Goal: Find specific page/section: Find specific page/section

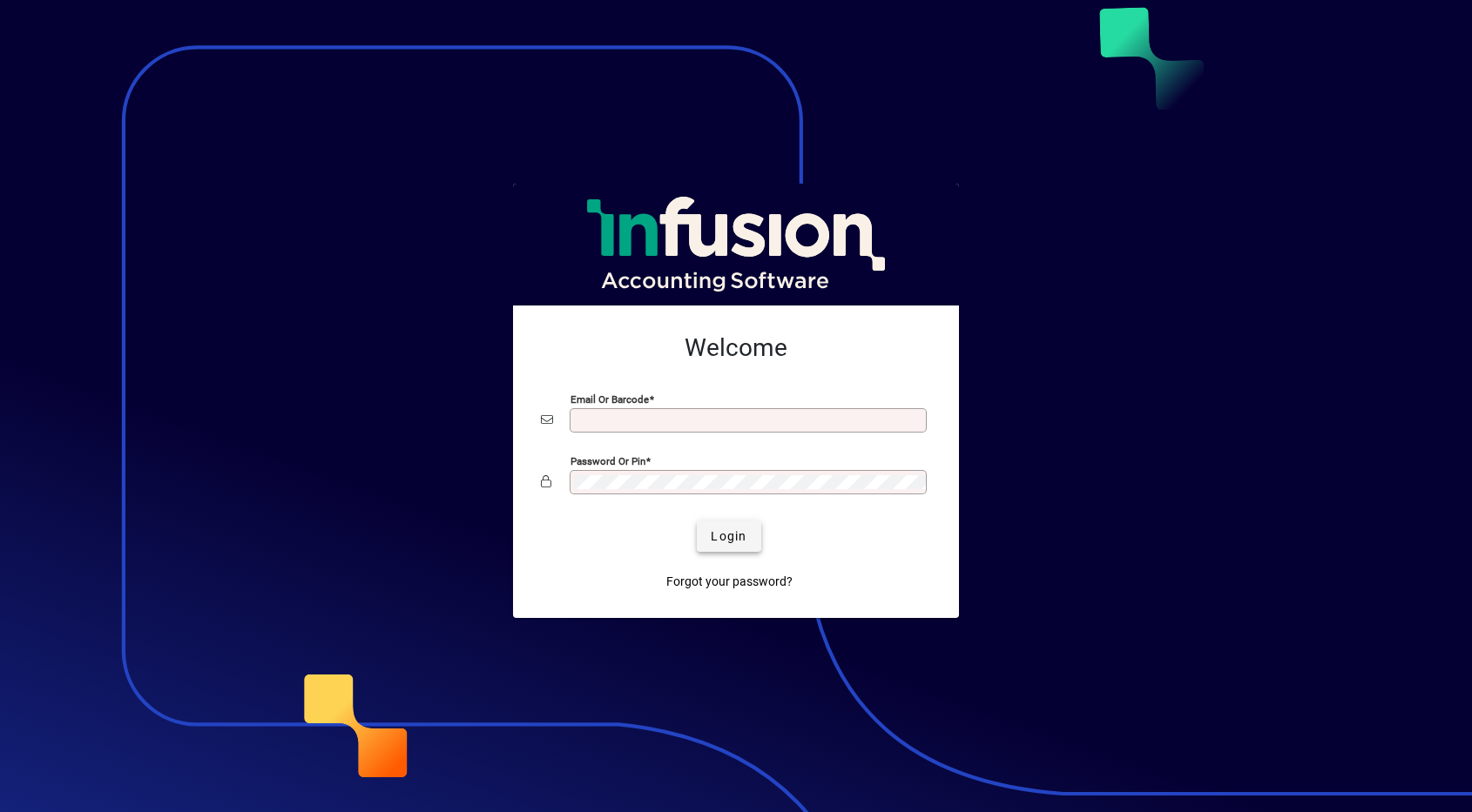
type input "**********"
click at [737, 533] on span "Login" at bounding box center [729, 536] width 36 height 18
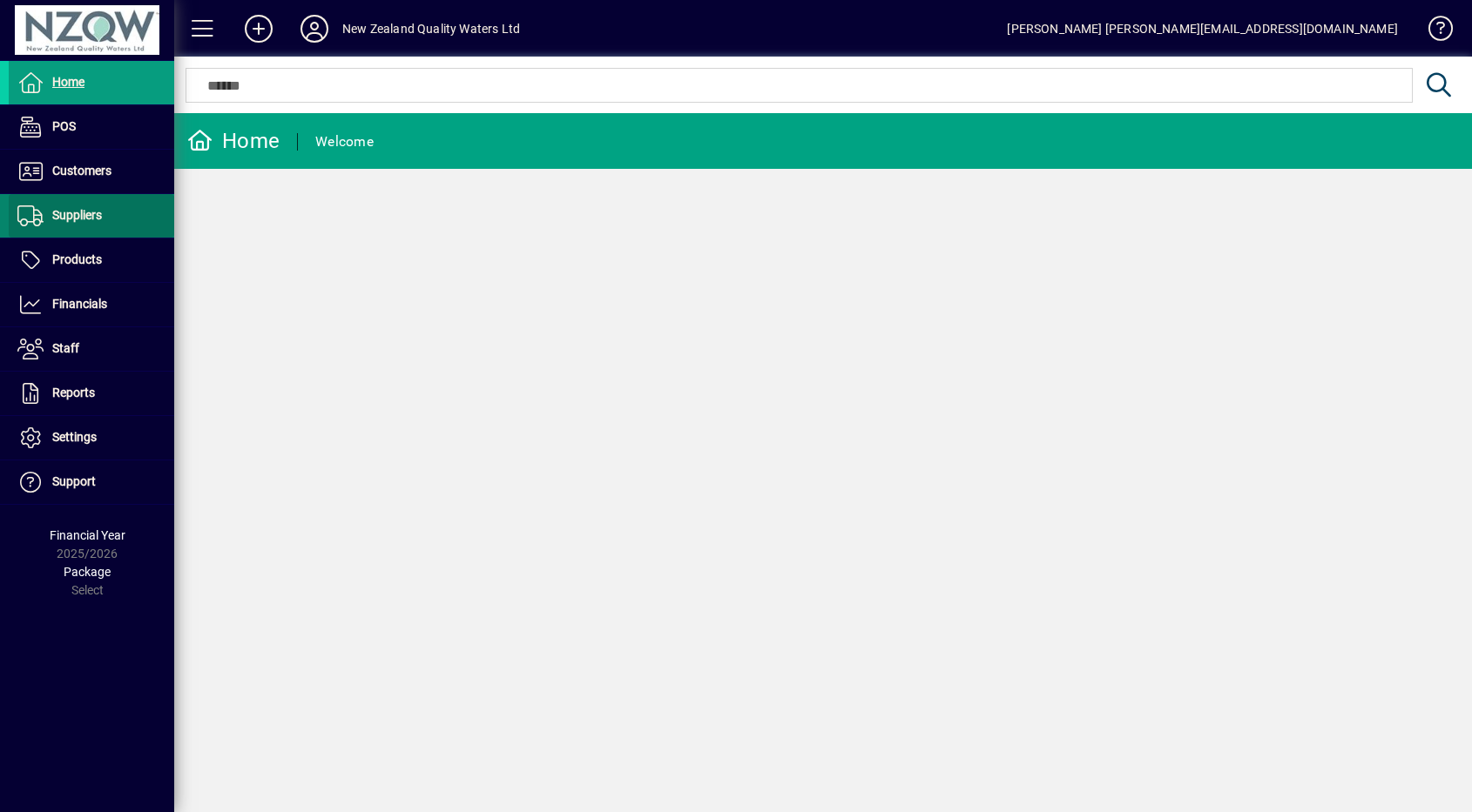
click at [59, 230] on span at bounding box center [91, 216] width 165 height 42
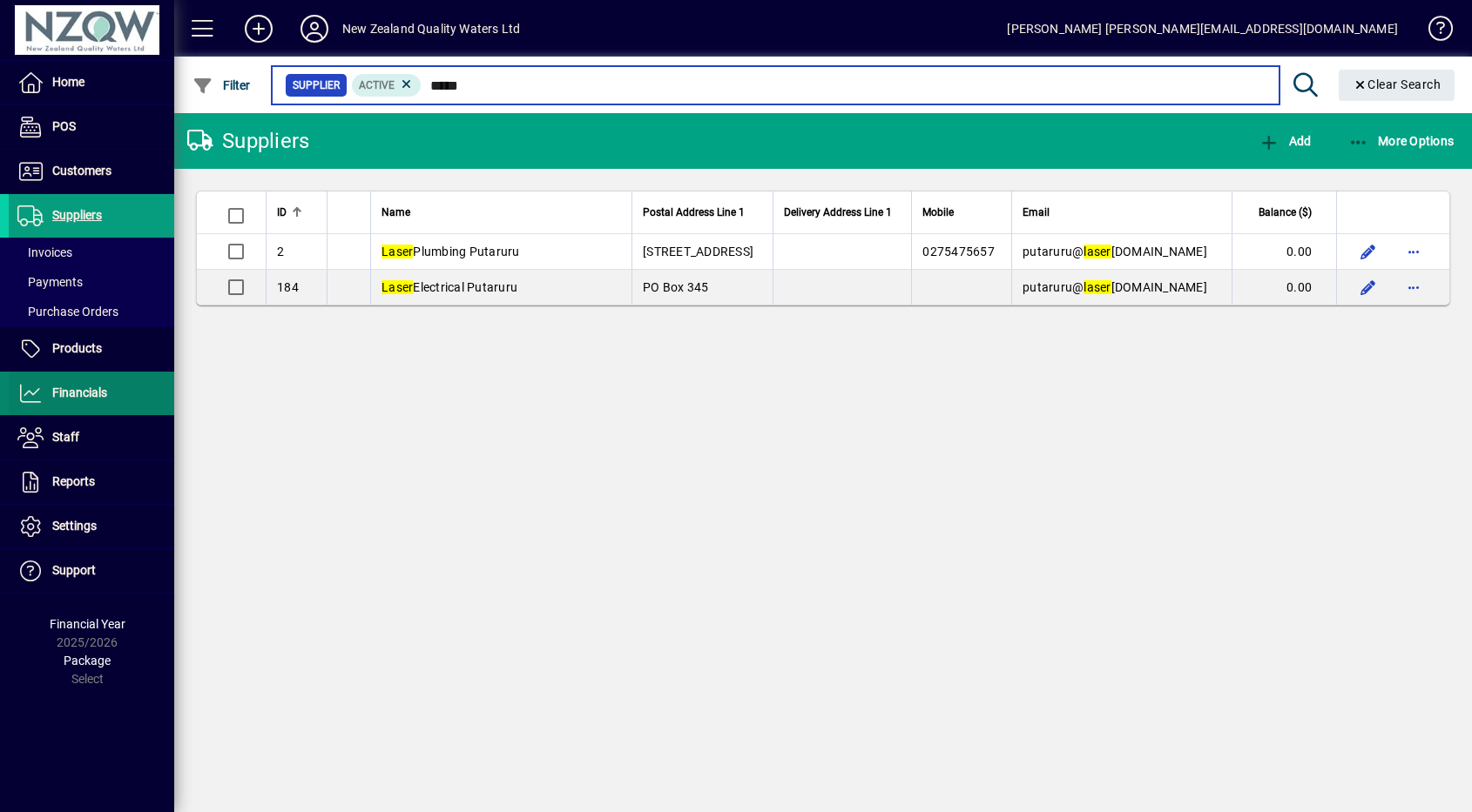
type input "*****"
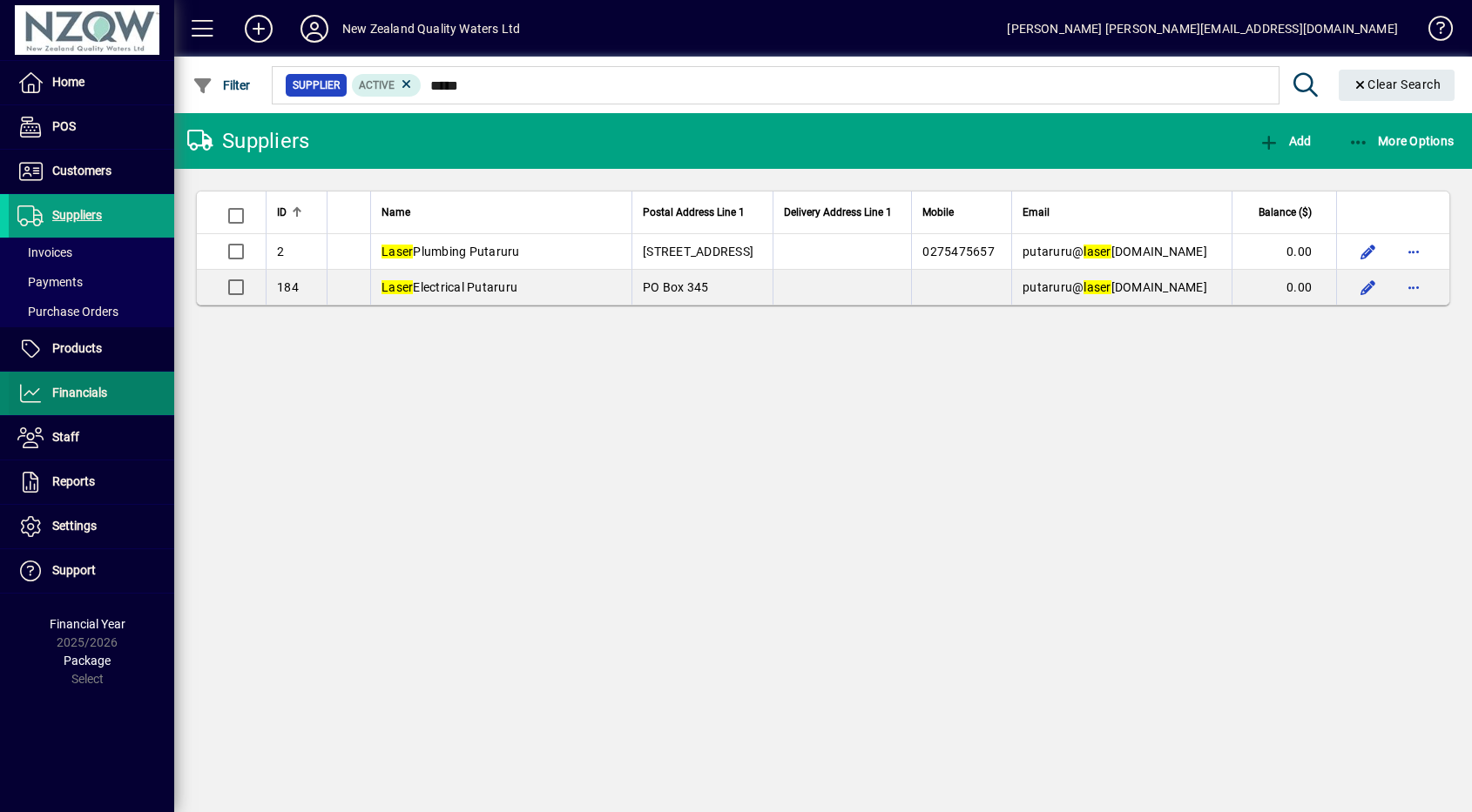
click at [47, 372] on span at bounding box center [91, 393] width 165 height 42
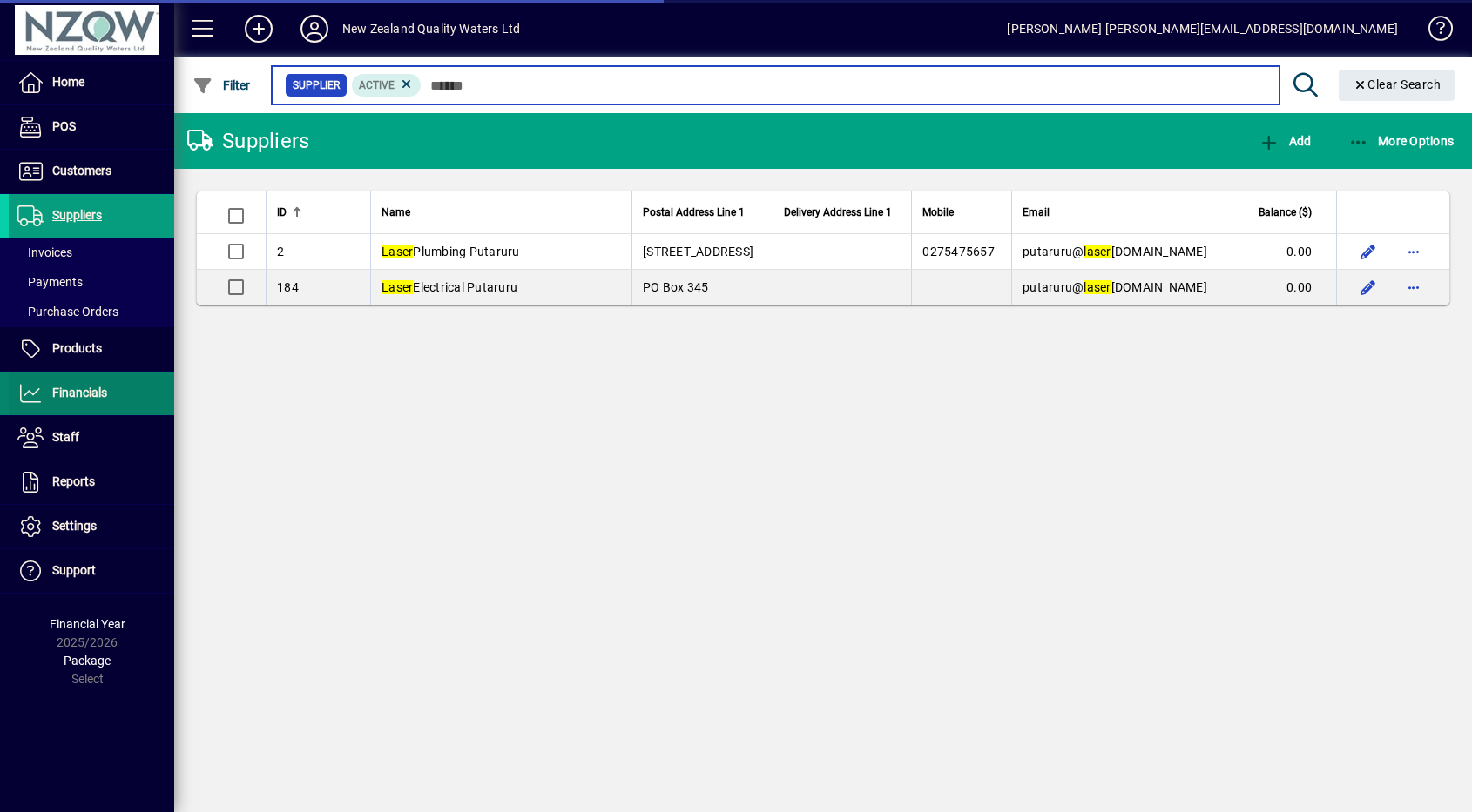
click at [45, 380] on span at bounding box center [91, 393] width 165 height 42
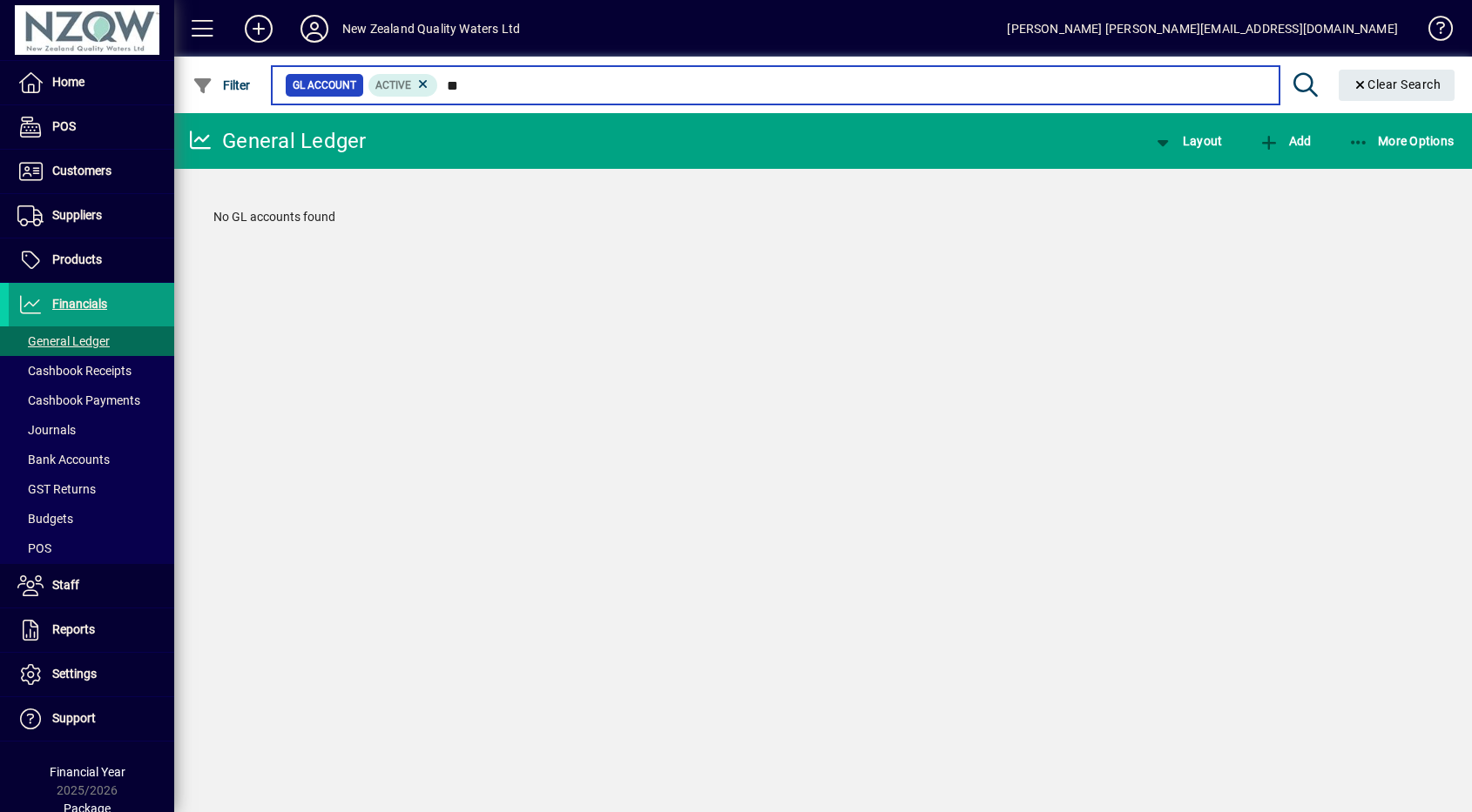
type input "*"
type input "**********"
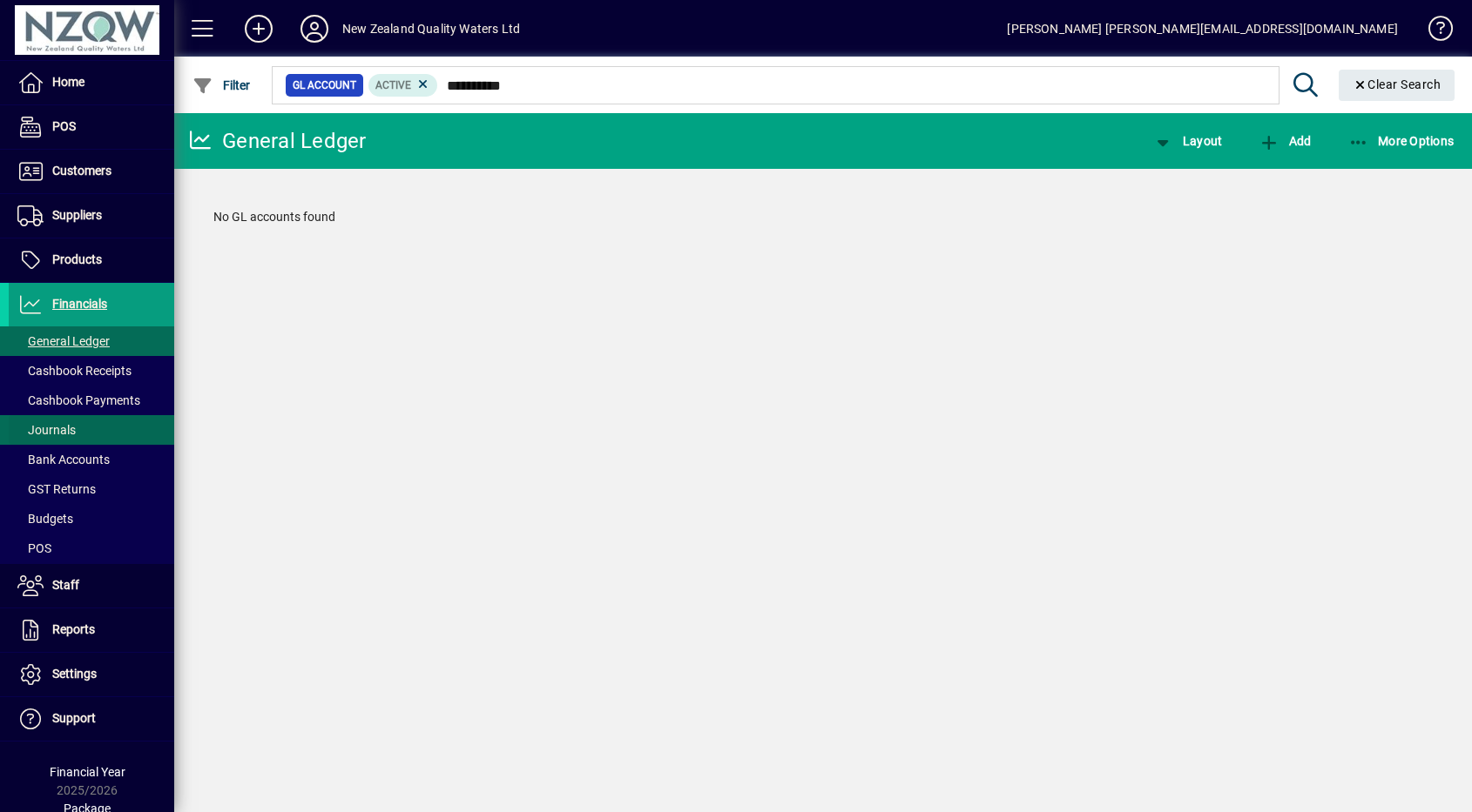
click at [121, 421] on span at bounding box center [91, 430] width 165 height 42
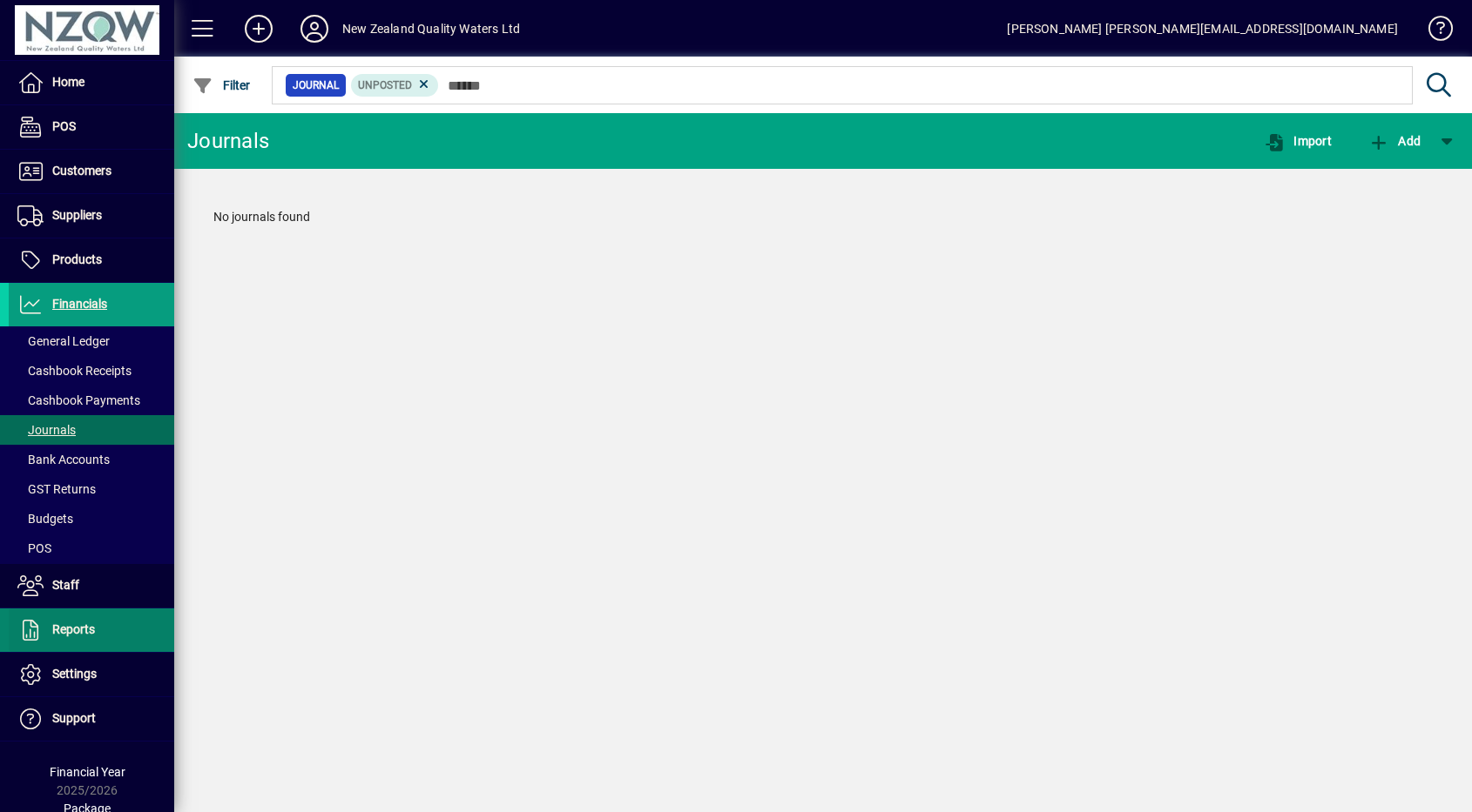
click at [103, 611] on span at bounding box center [91, 631] width 165 height 42
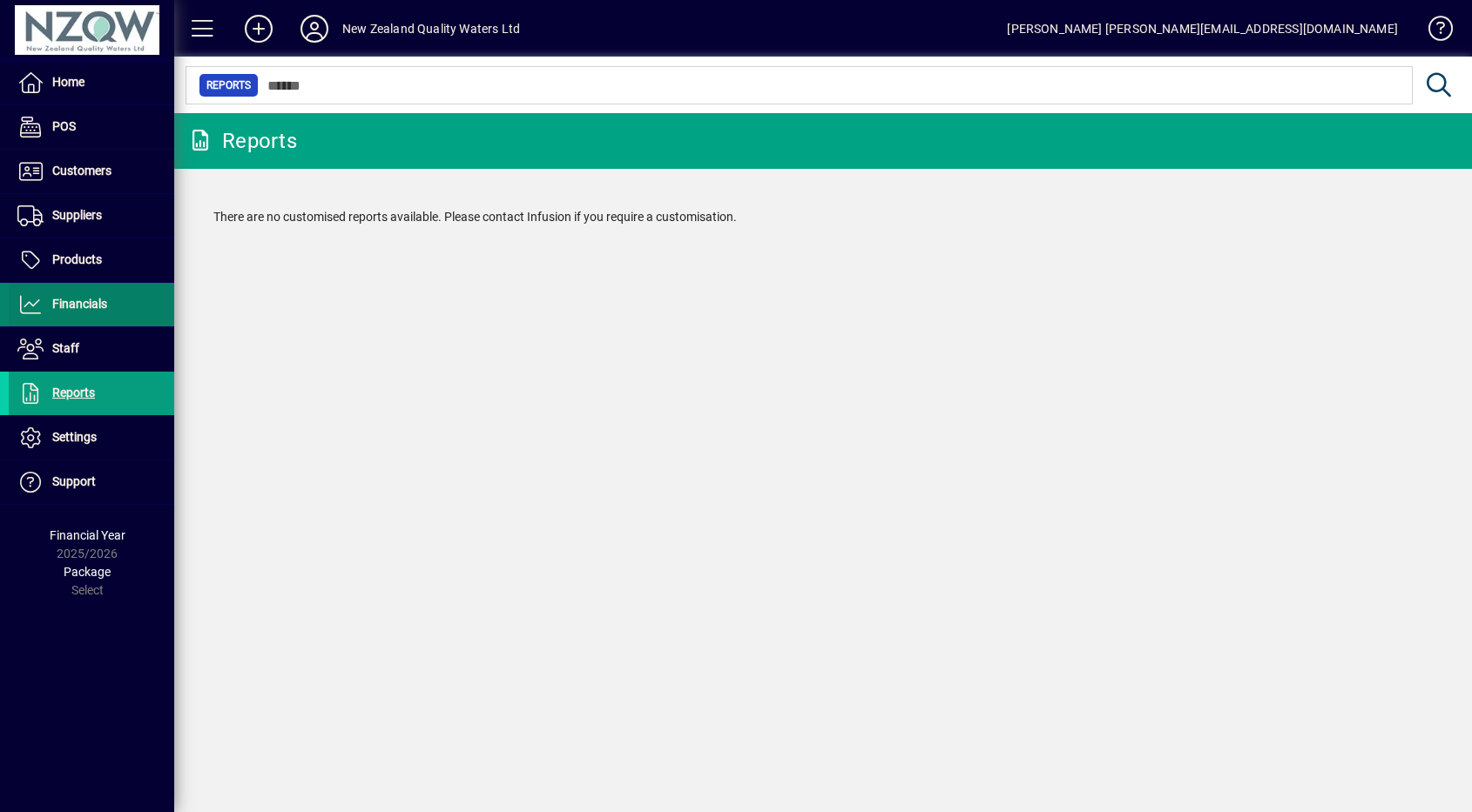
click at [125, 310] on span at bounding box center [91, 305] width 165 height 42
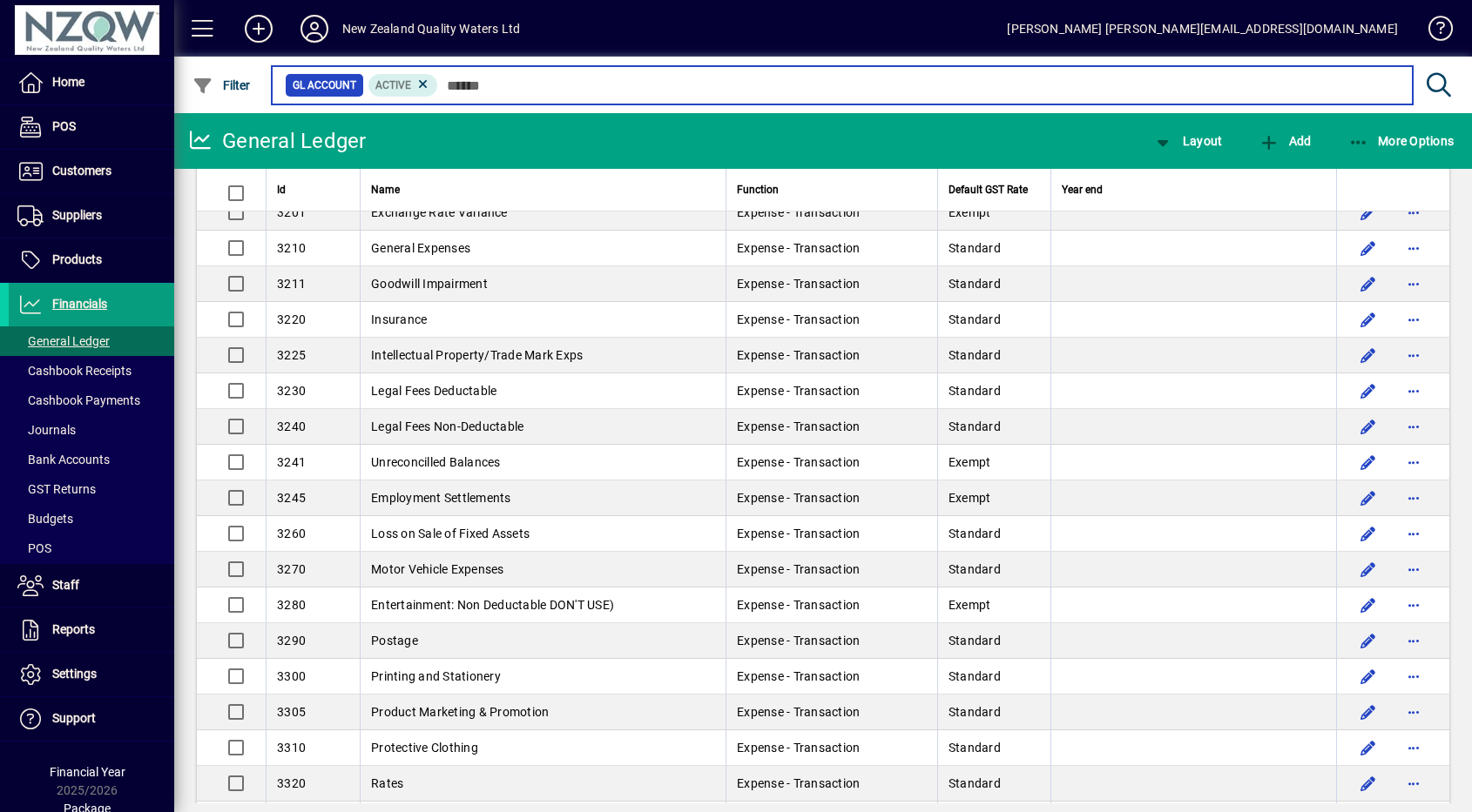
scroll to position [2883, 0]
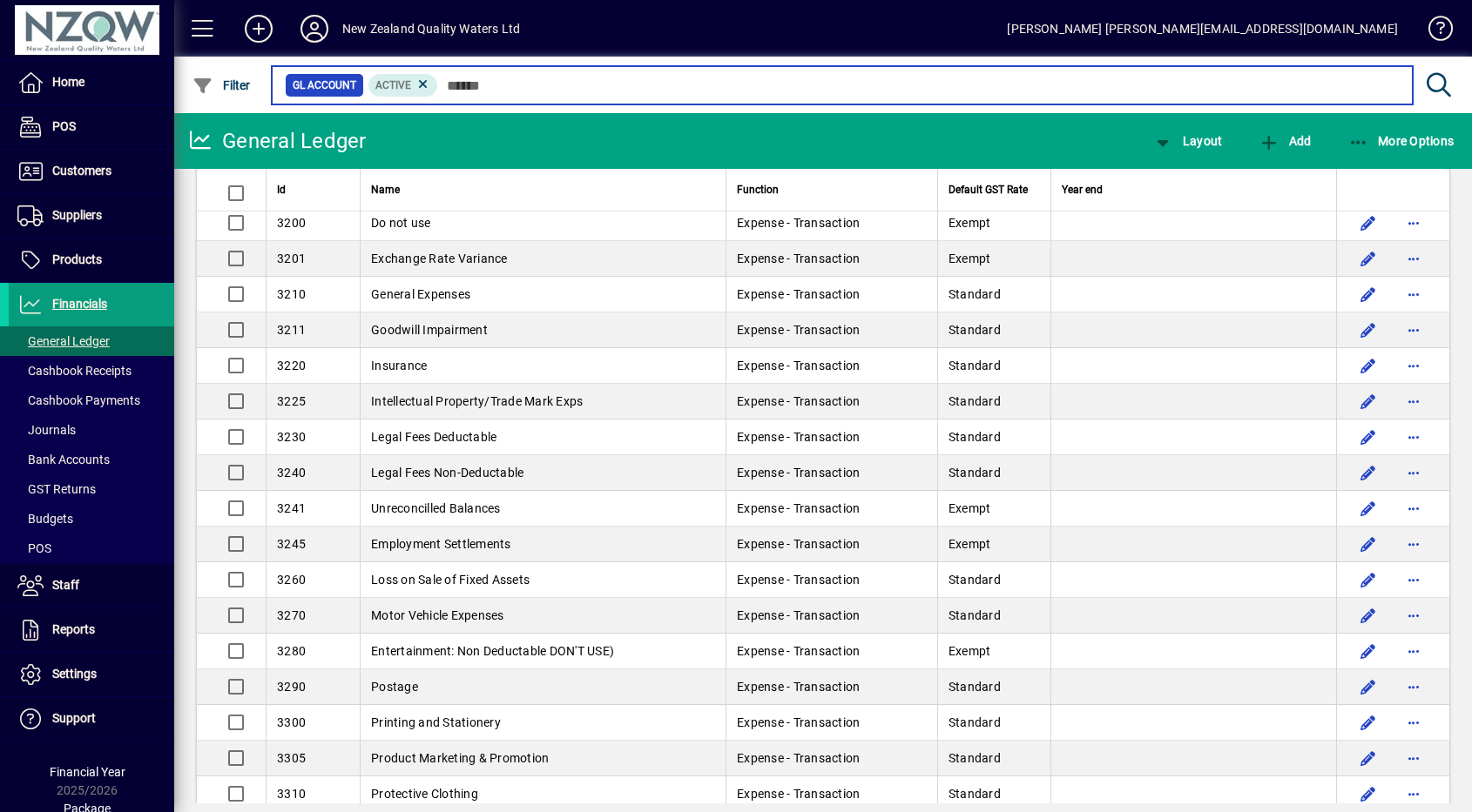
click at [581, 84] on input "text" at bounding box center [918, 85] width 961 height 25
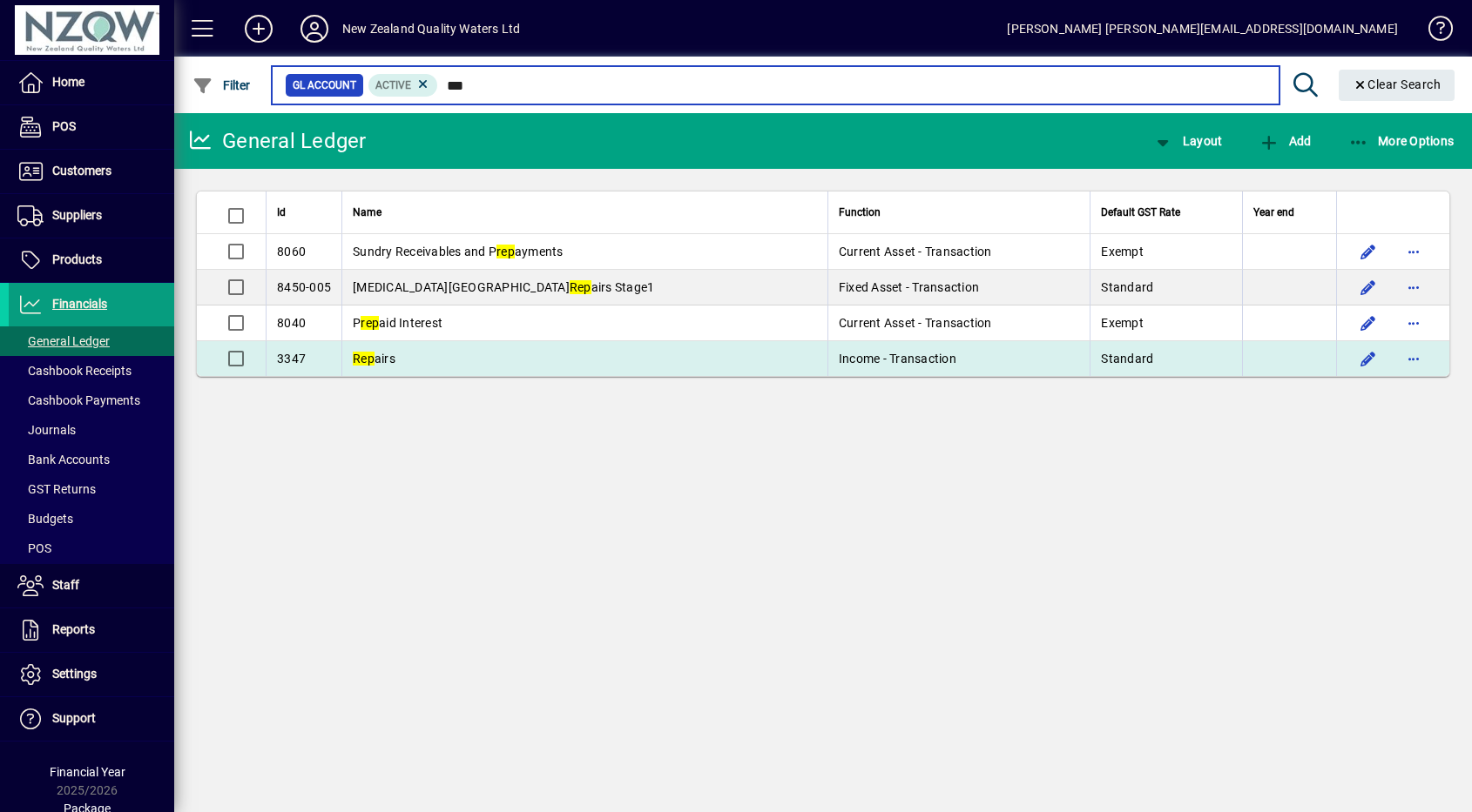
type input "***"
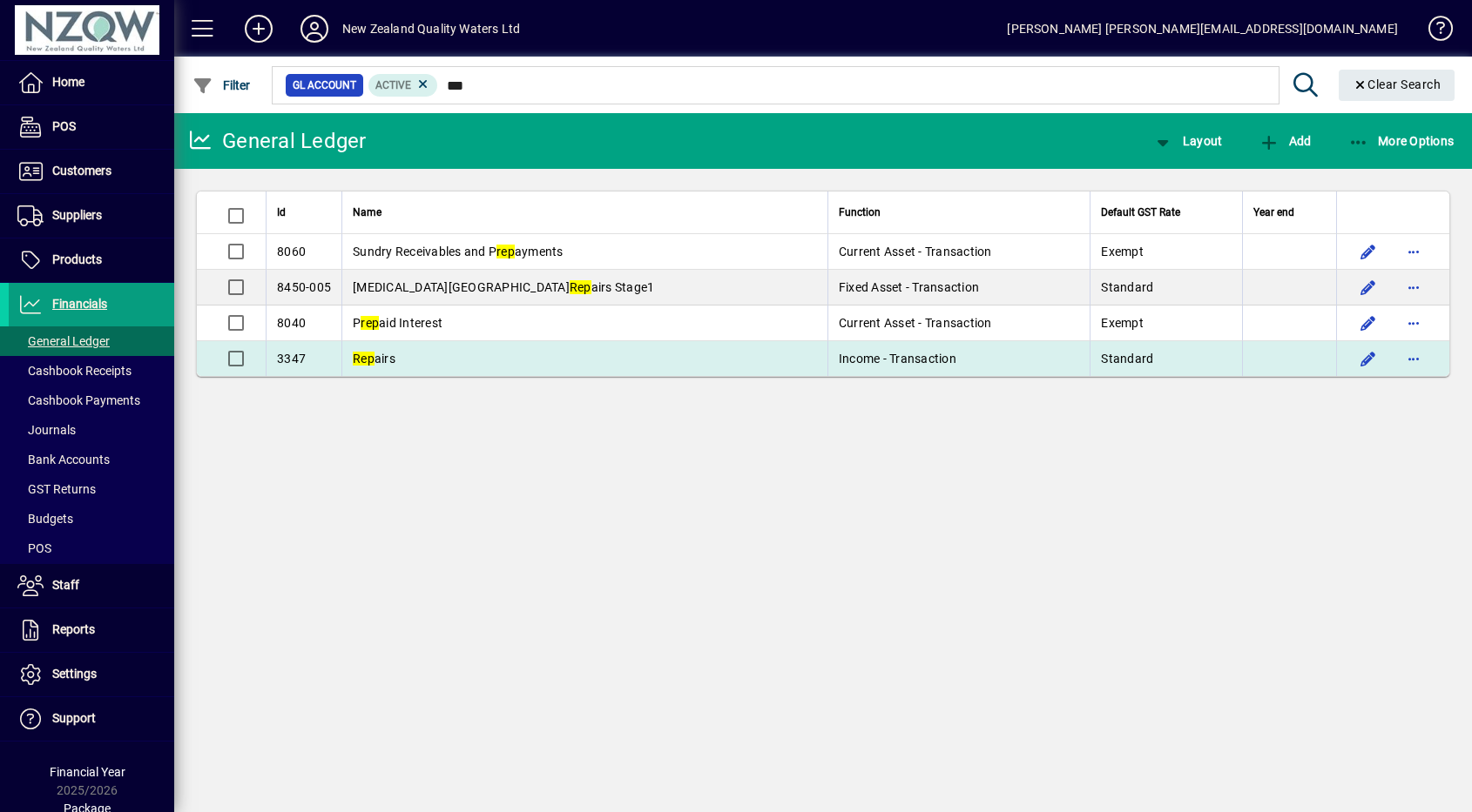
click at [372, 353] on em "Rep" at bounding box center [363, 358] width 22 height 14
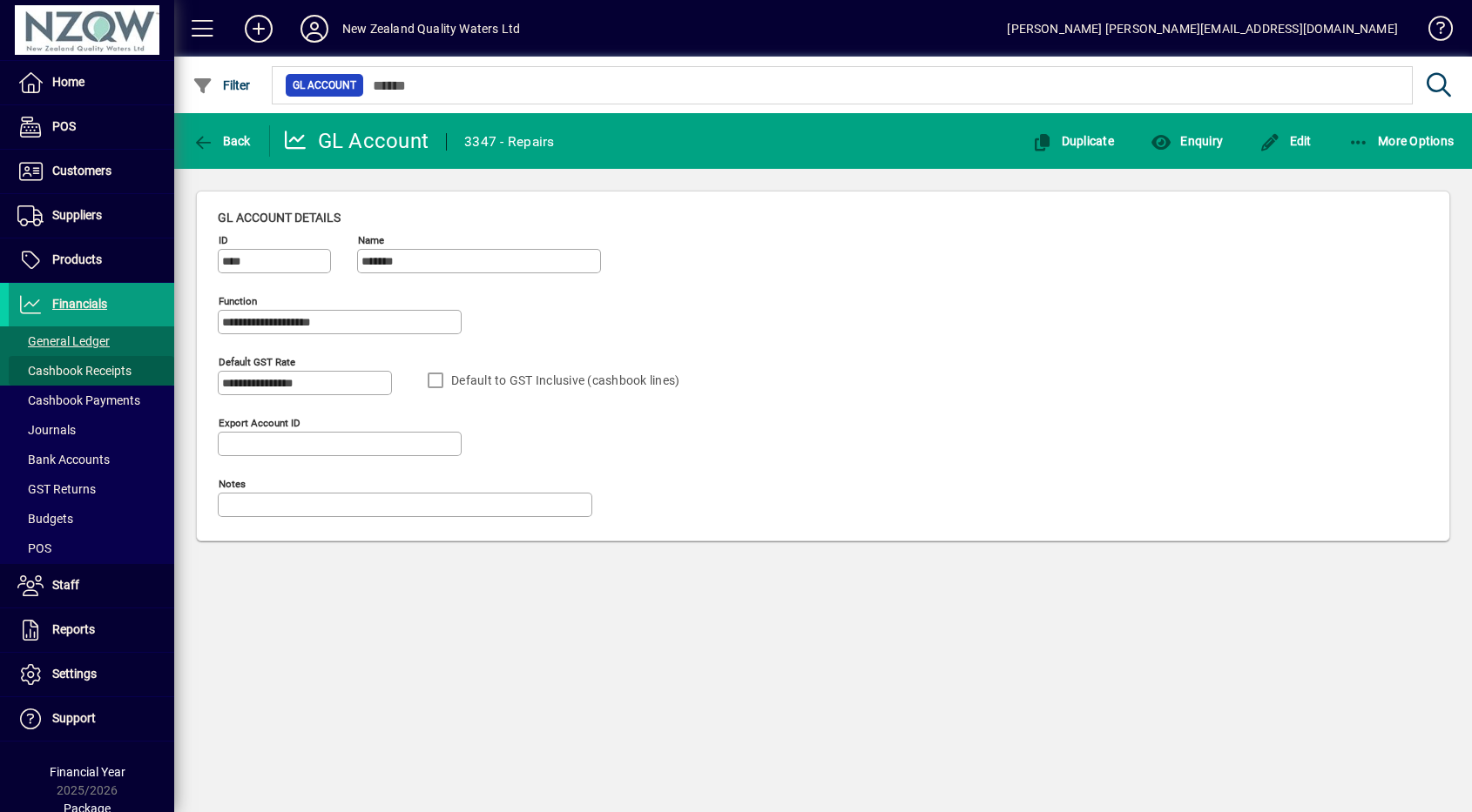
click at [112, 366] on span "Cashbook Receipts" at bounding box center [74, 370] width 114 height 14
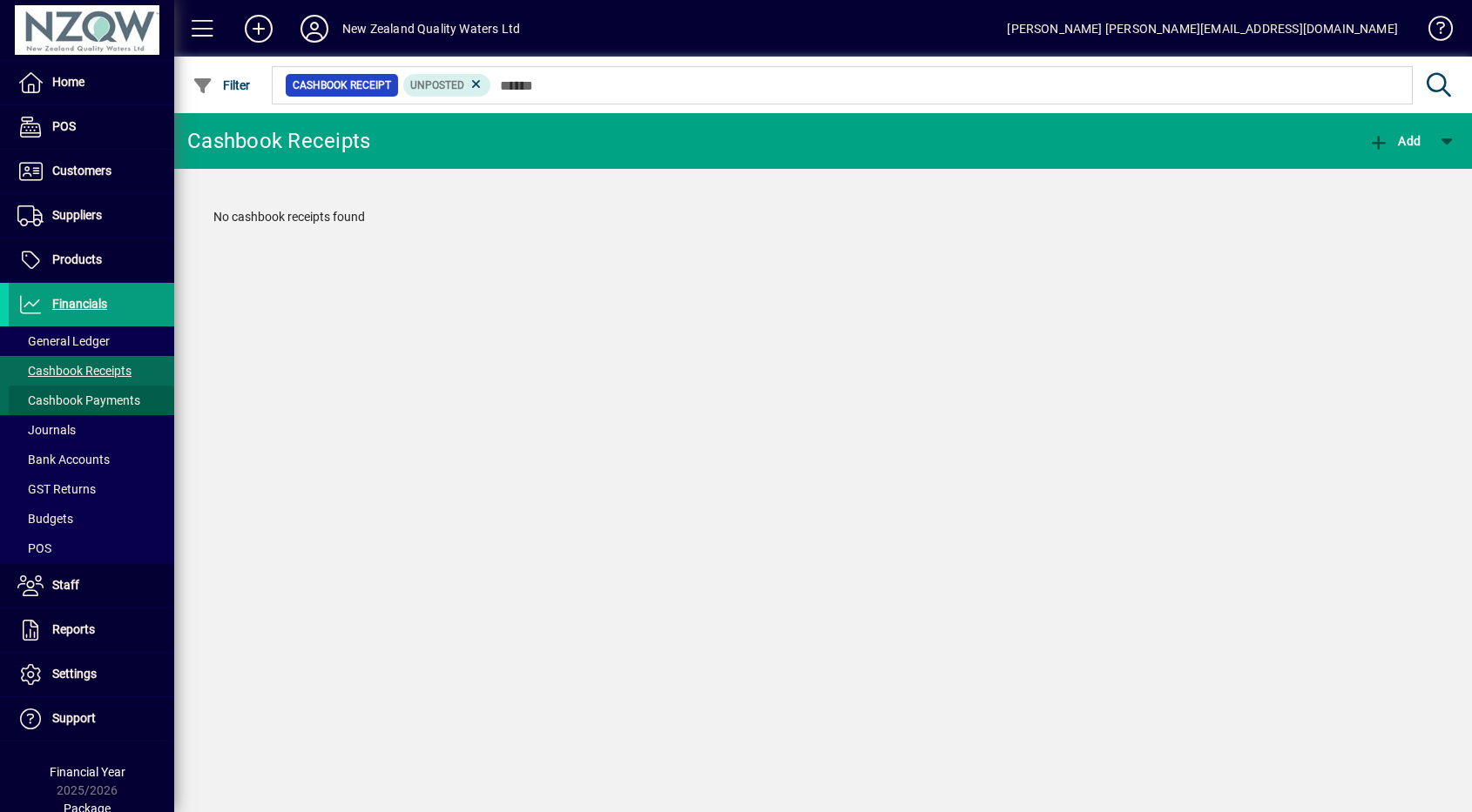
click at [96, 404] on span "Cashbook Payments" at bounding box center [78, 400] width 123 height 14
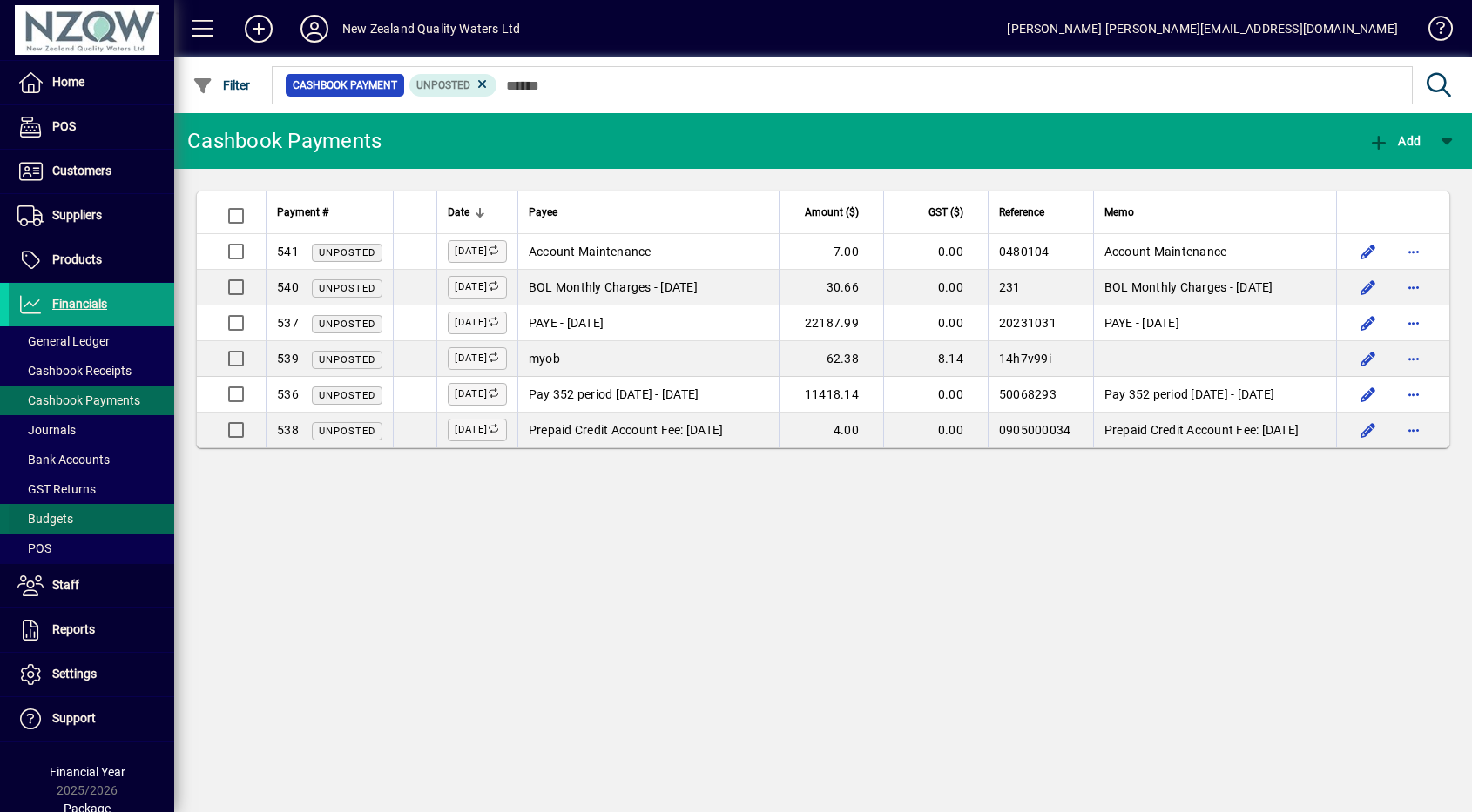
click at [83, 505] on span at bounding box center [91, 519] width 165 height 42
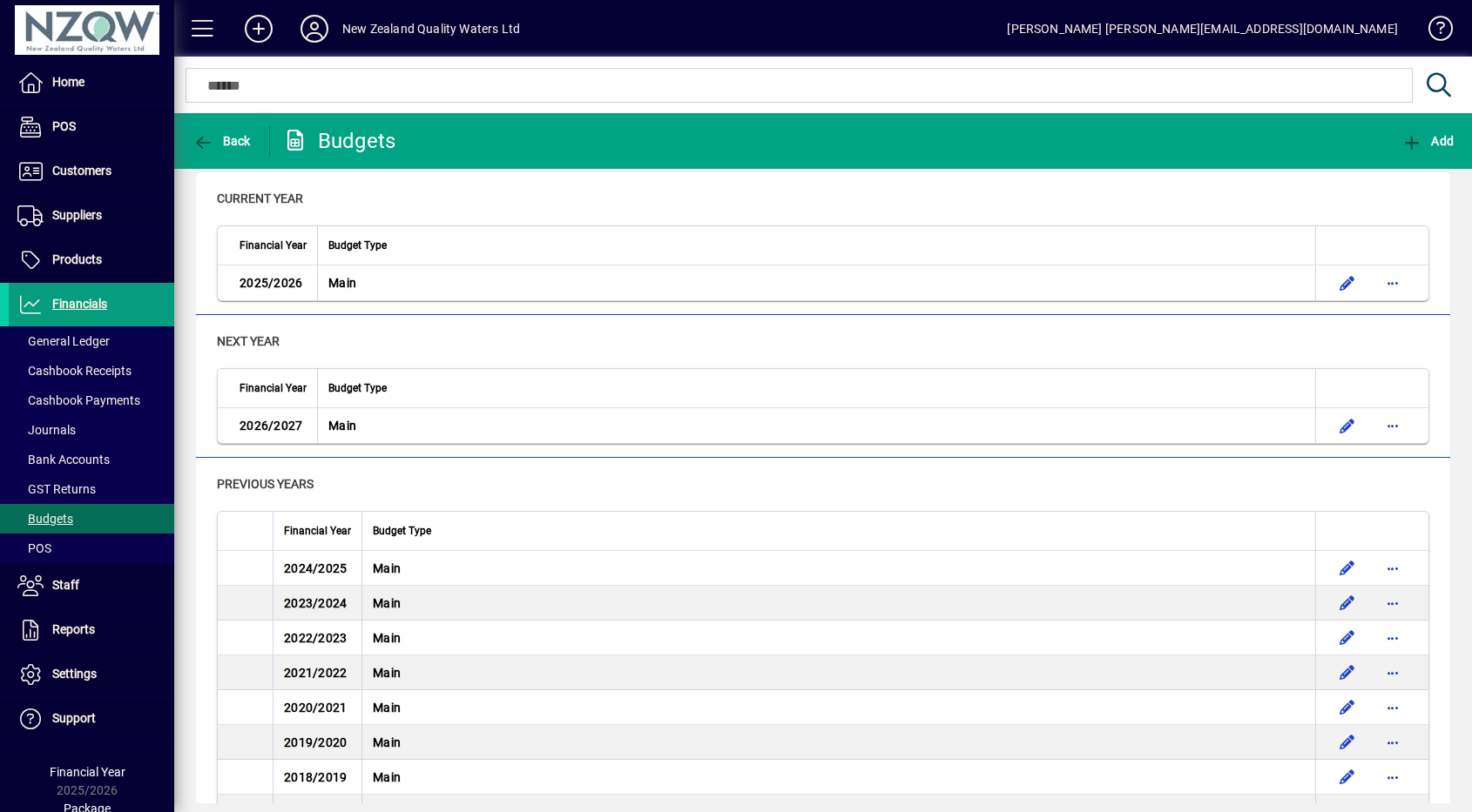
scroll to position [116, 0]
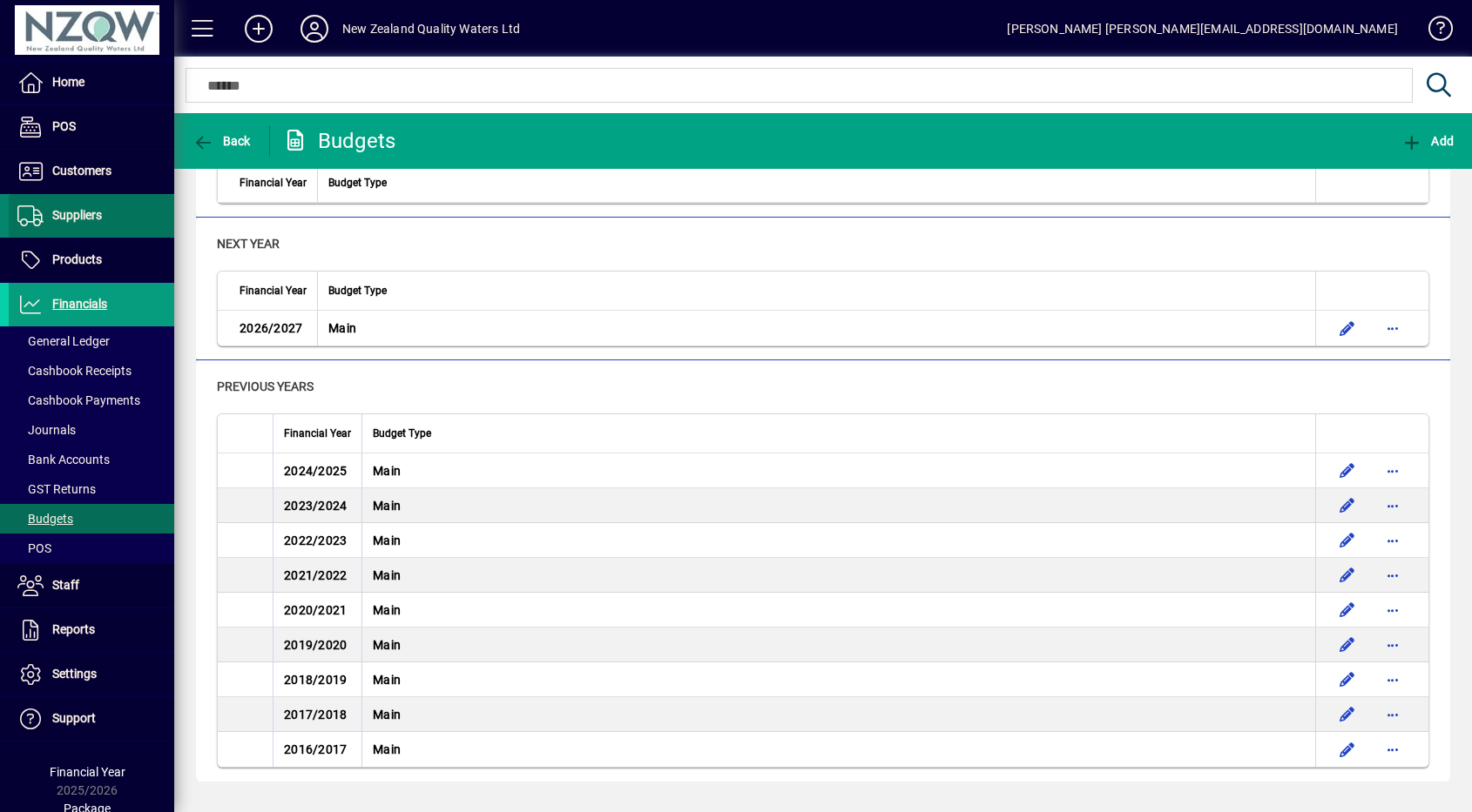
click at [109, 200] on span at bounding box center [91, 216] width 165 height 42
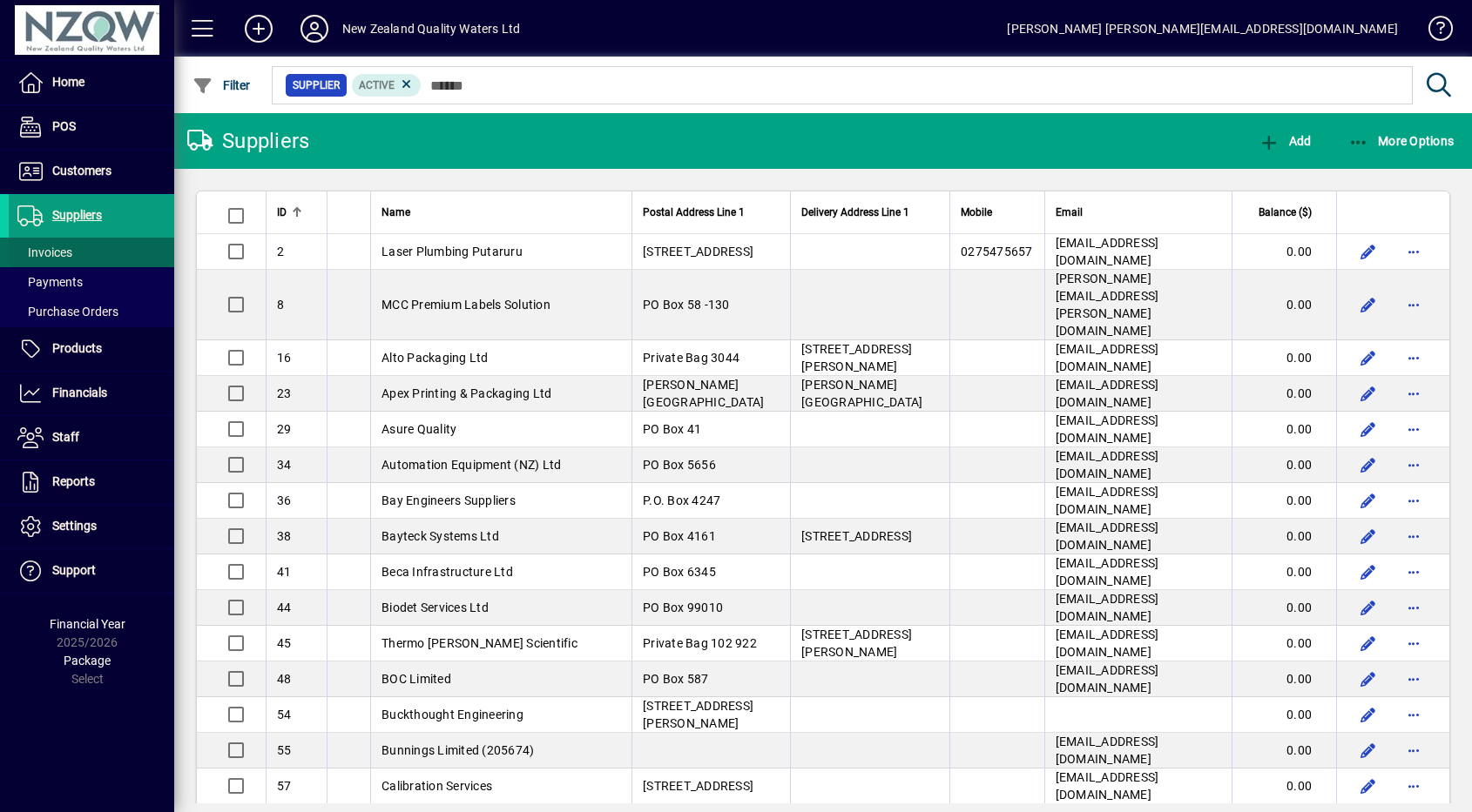
click at [93, 238] on span at bounding box center [91, 253] width 165 height 42
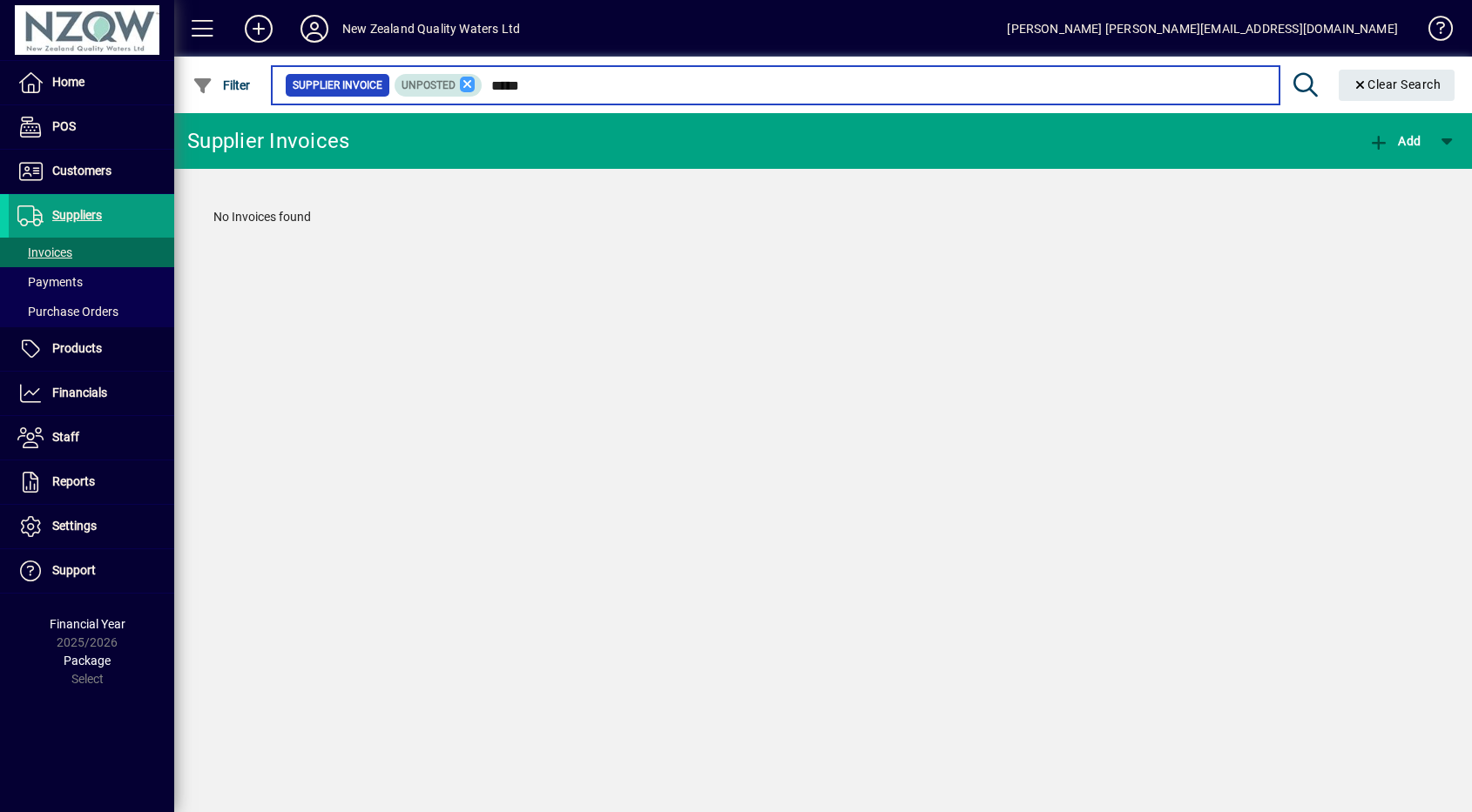
type input "*****"
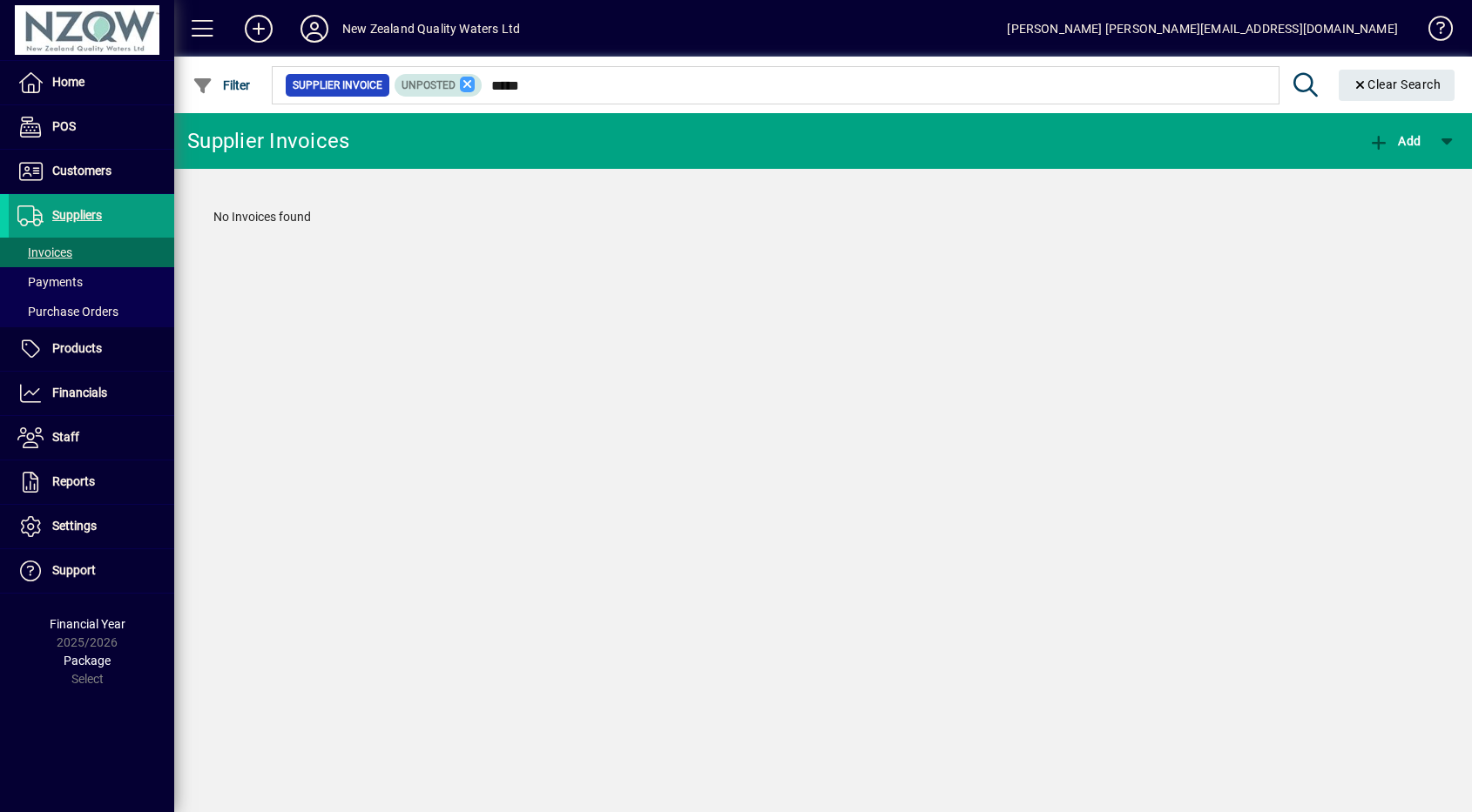
click at [468, 85] on icon at bounding box center [468, 85] width 15 height 15
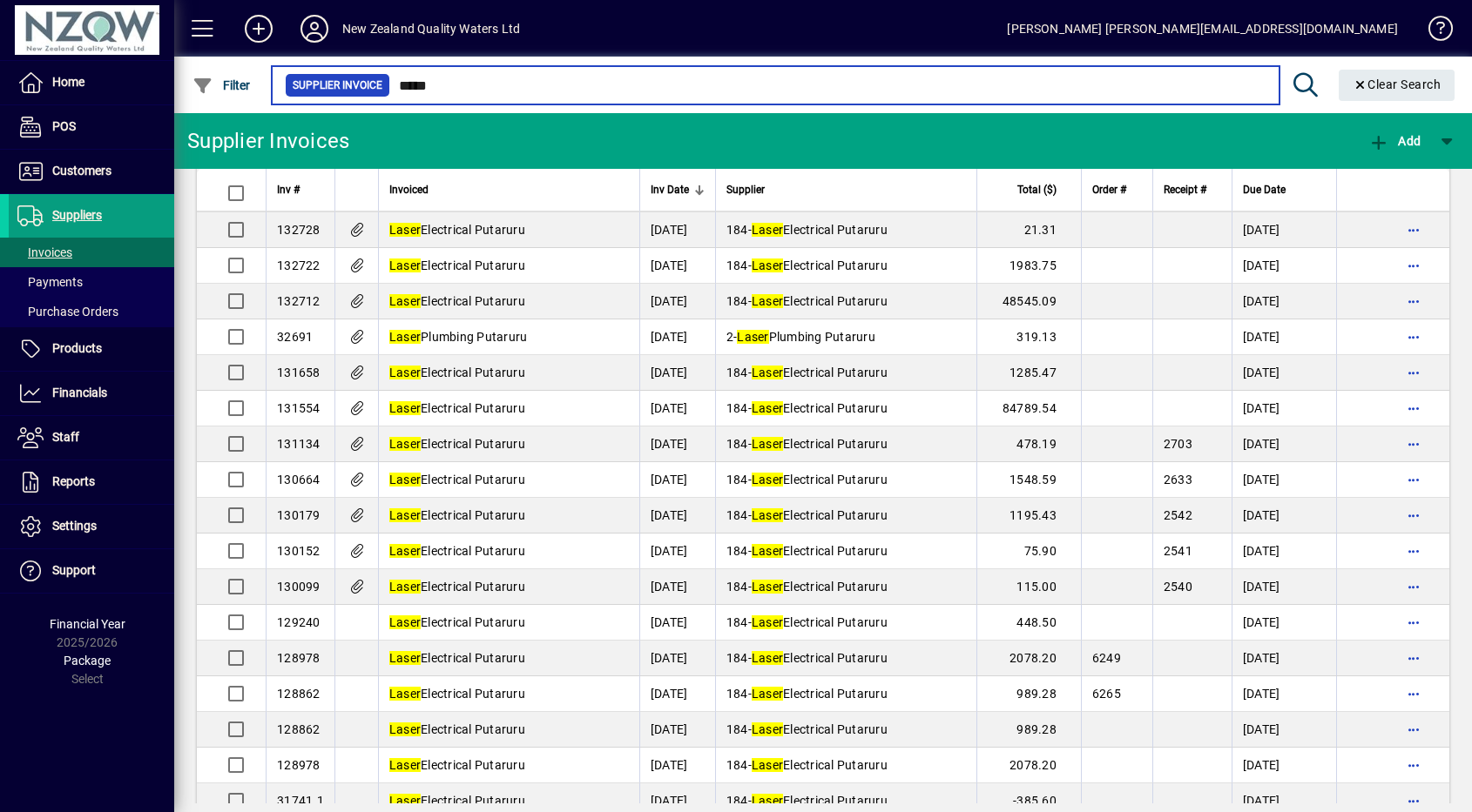
scroll to position [264, 0]
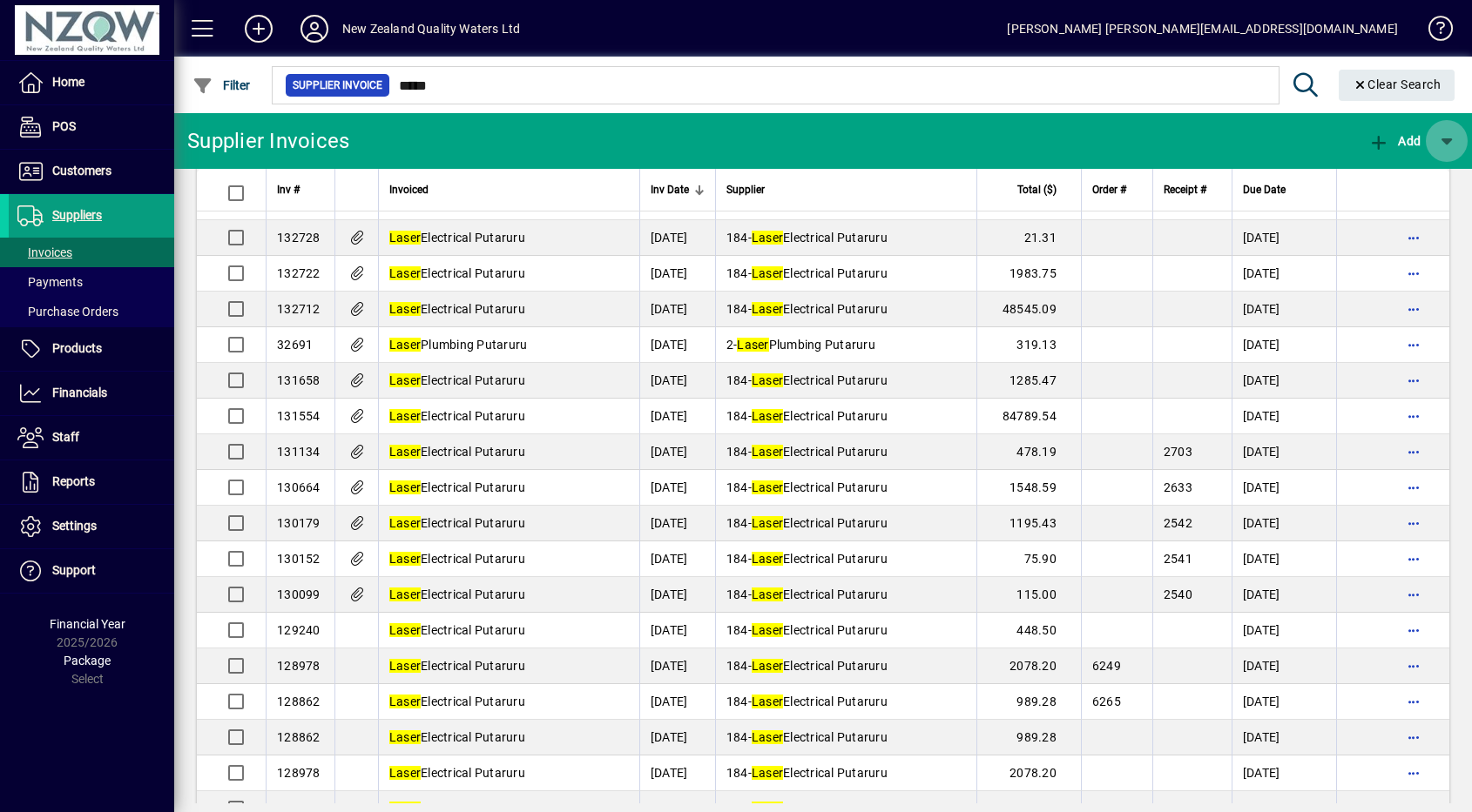
click at [1443, 138] on span "button" at bounding box center [1446, 141] width 42 height 42
click at [1443, 138] on div at bounding box center [736, 406] width 1472 height 812
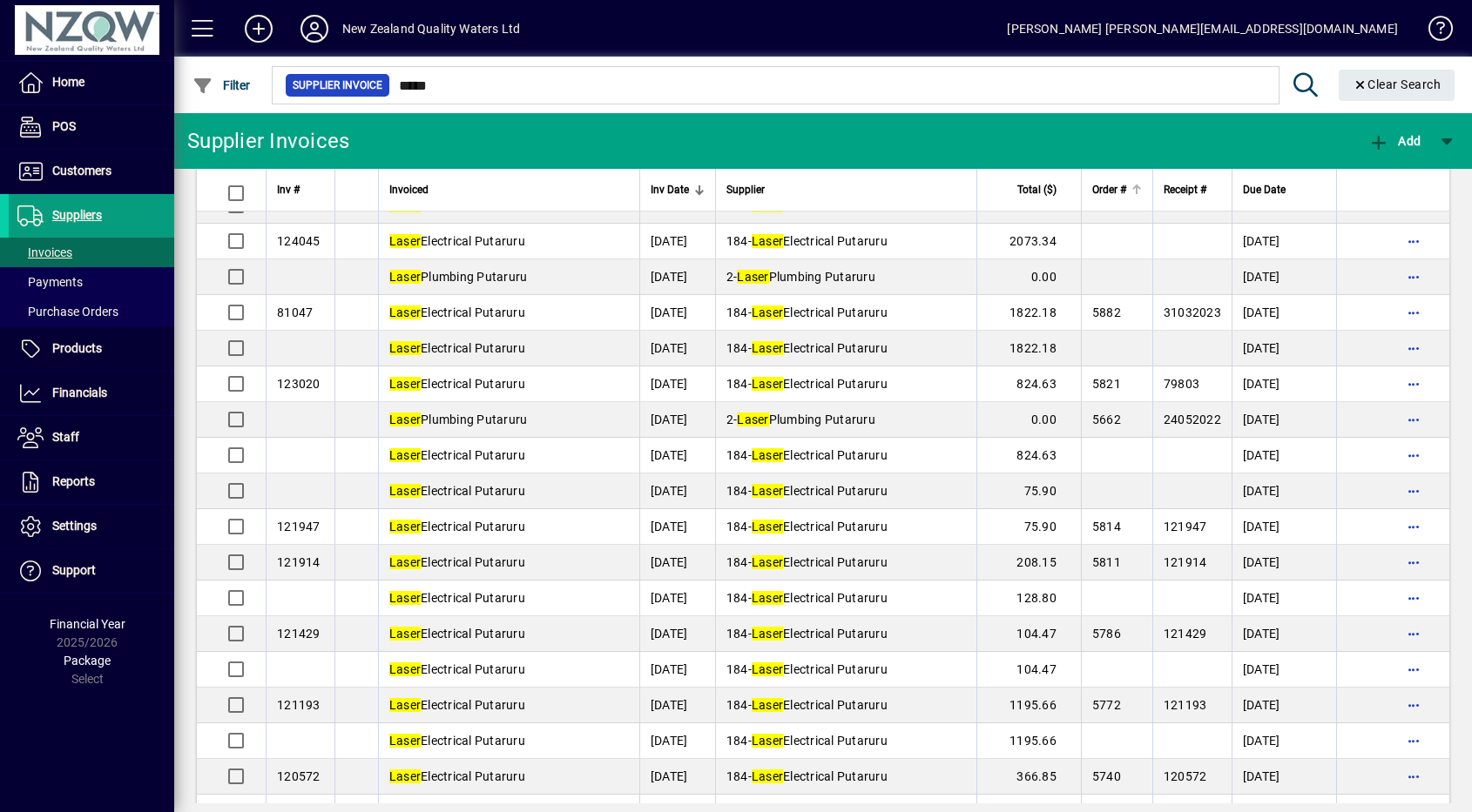
scroll to position [1577, 0]
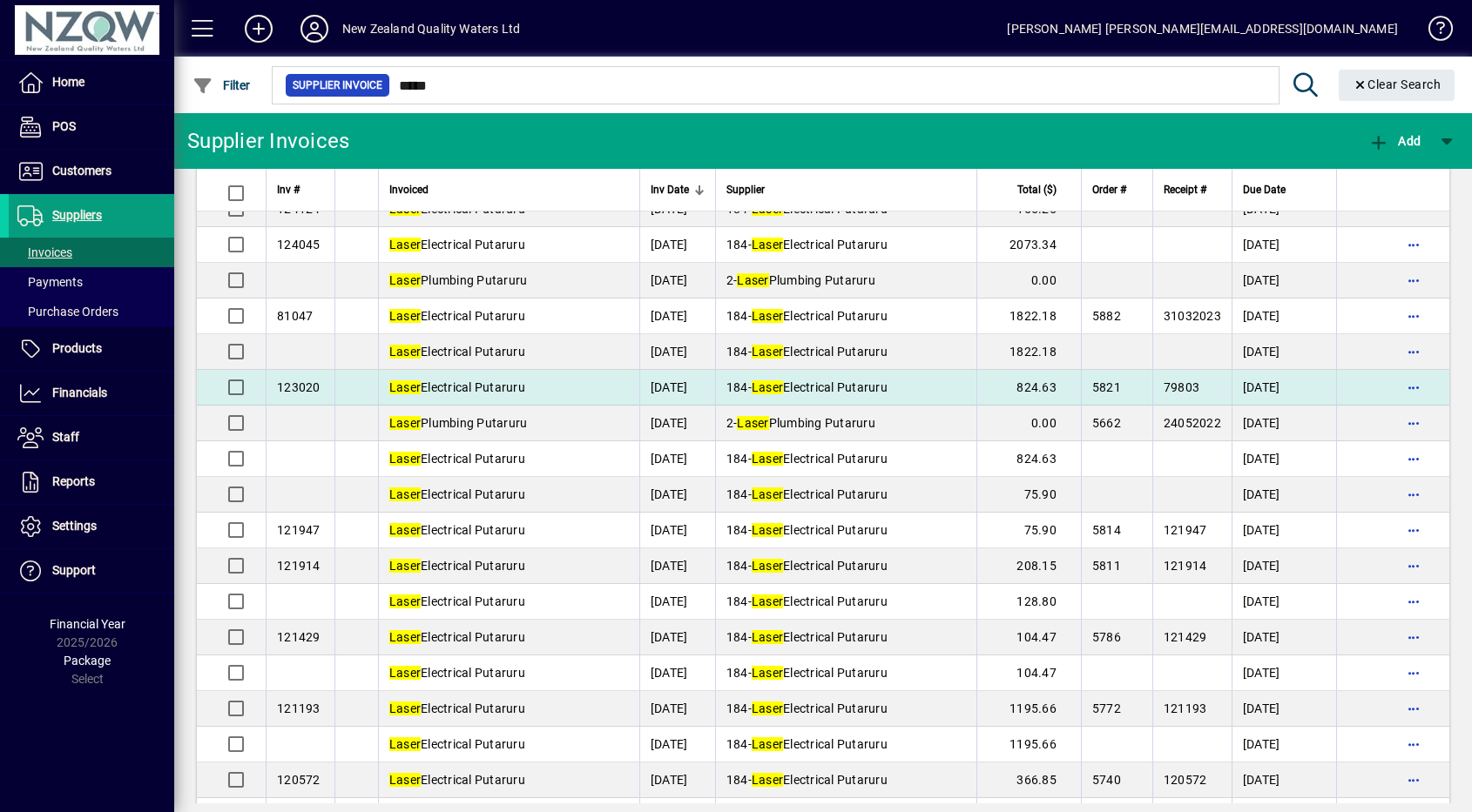
click at [1056, 382] on tbody "134729 Laser Electrical Putaruru [DATE] 184 - Laser Electrical Putaruru 67021.7…" at bounding box center [823, 441] width 1252 height 3567
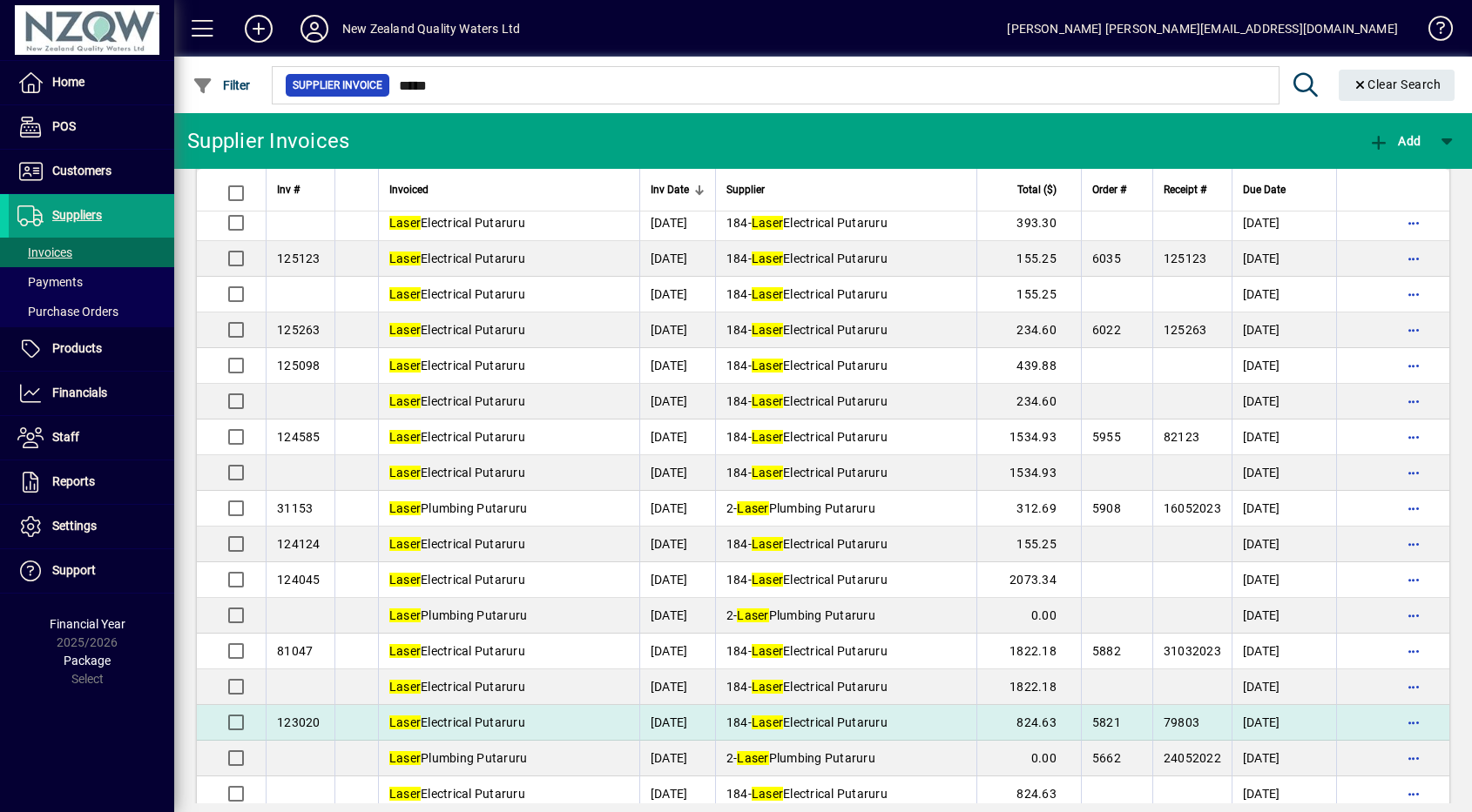
scroll to position [1238, 0]
